Goal: Understand process/instructions

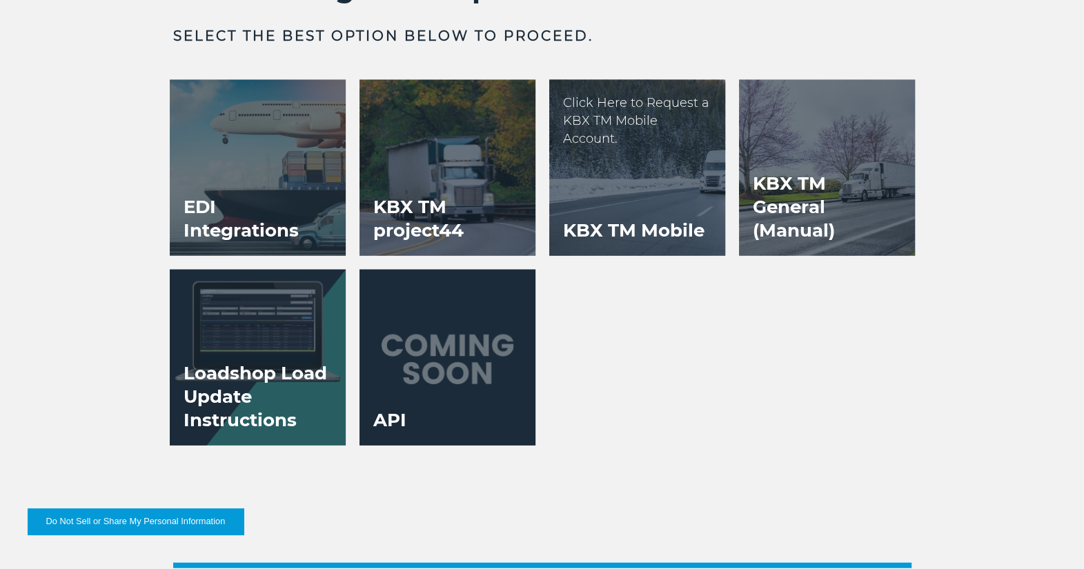
scroll to position [2577, 0]
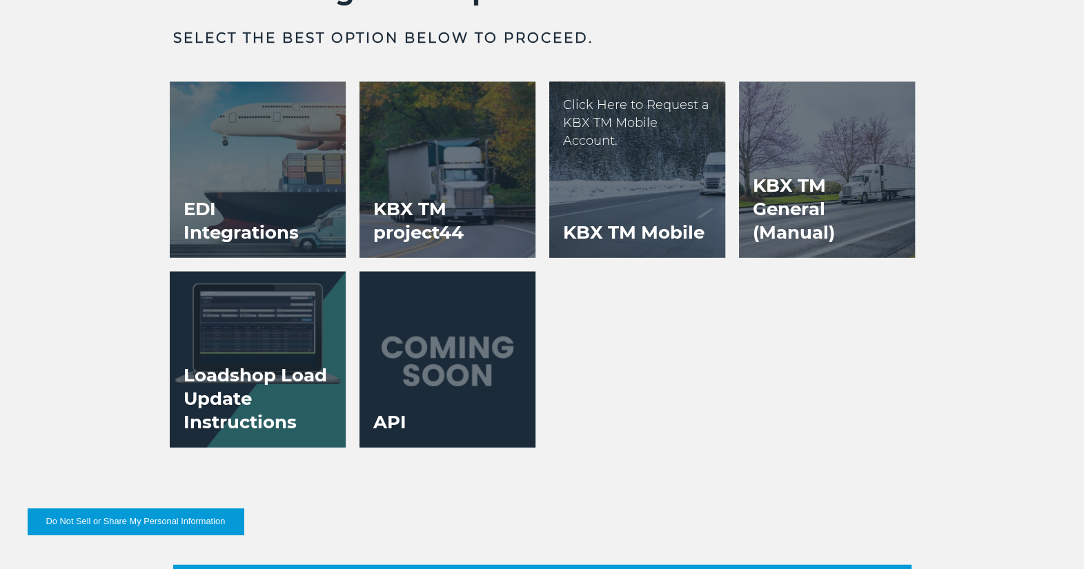
click at [624, 201] on div at bounding box center [637, 170] width 176 height 176
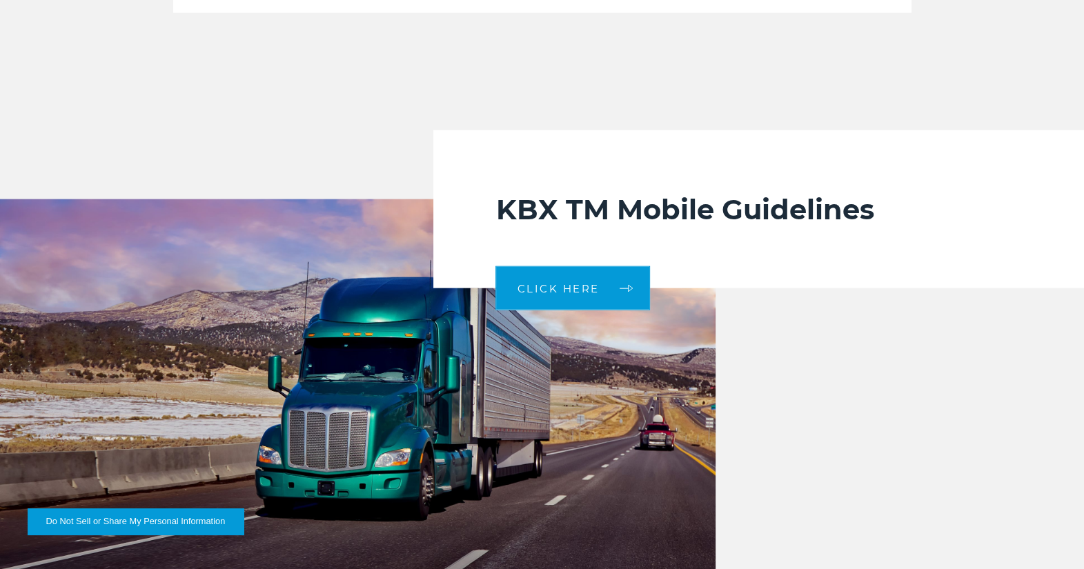
scroll to position [2691, 0]
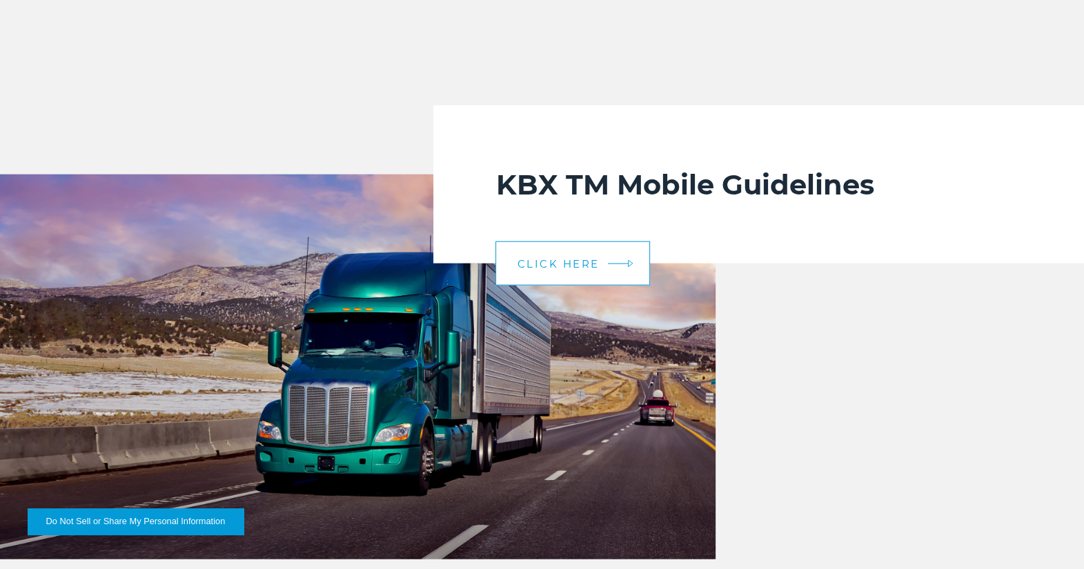
click at [559, 259] on span "CLICK HERE" at bounding box center [558, 264] width 82 height 10
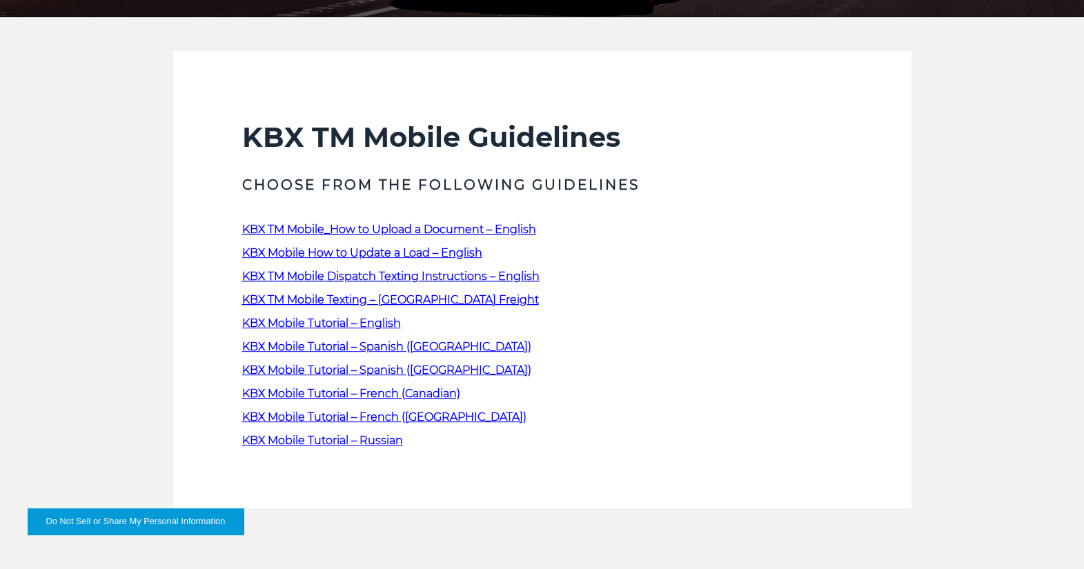
scroll to position [414, 0]
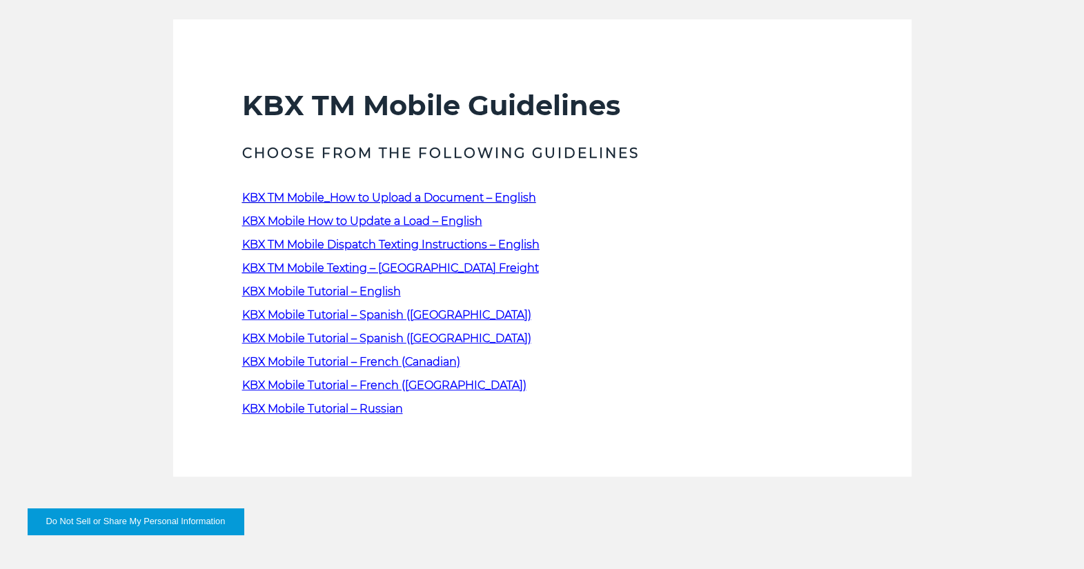
click at [321, 220] on span "KBX Mobile How to Update a Load – English" at bounding box center [362, 221] width 240 height 13
